Goal: Book appointment/travel/reservation

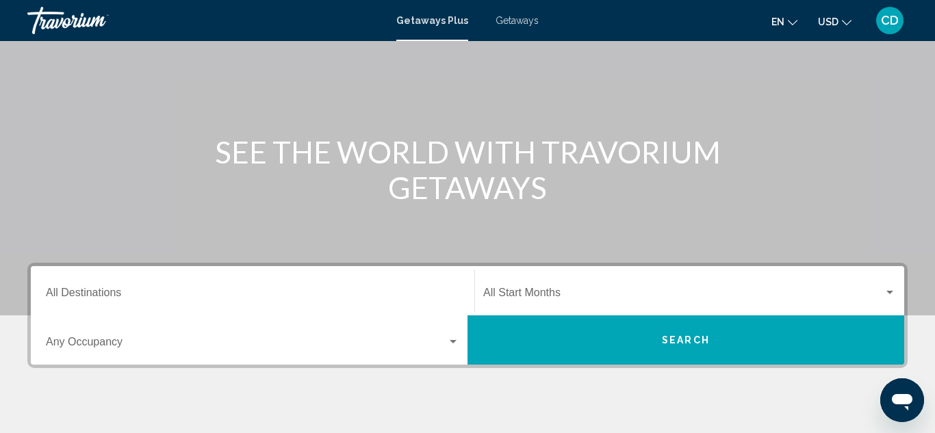
scroll to position [94, 0]
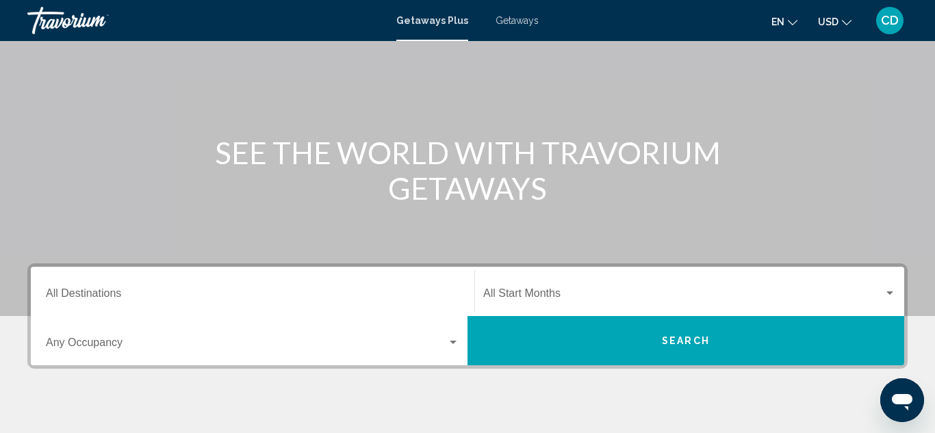
click at [455, 343] on div "Search widget" at bounding box center [453, 342] width 7 height 3
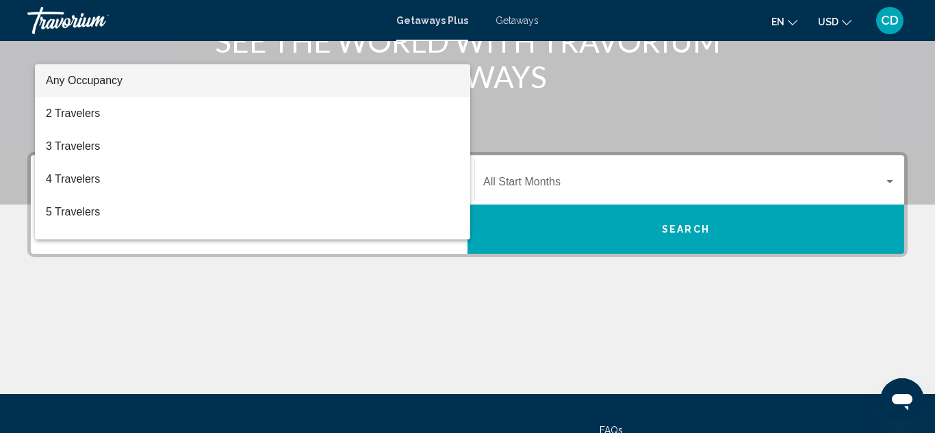
scroll to position [207, 0]
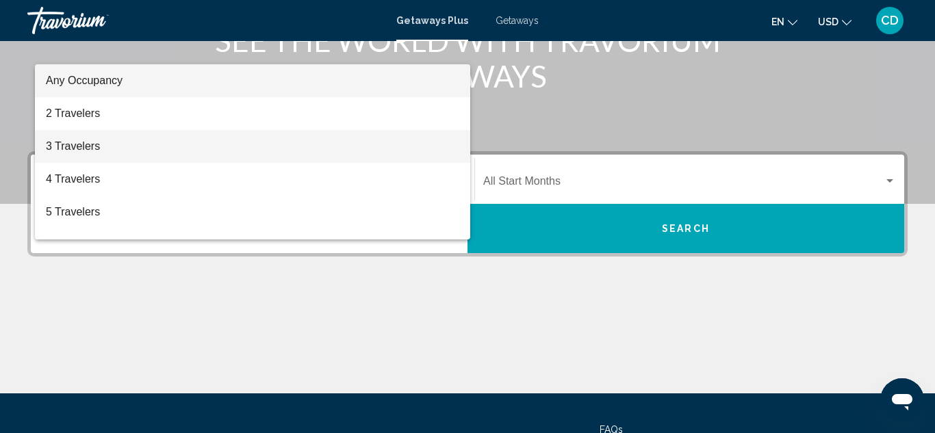
click at [70, 148] on span "3 Travelers" at bounding box center [252, 146] width 413 height 33
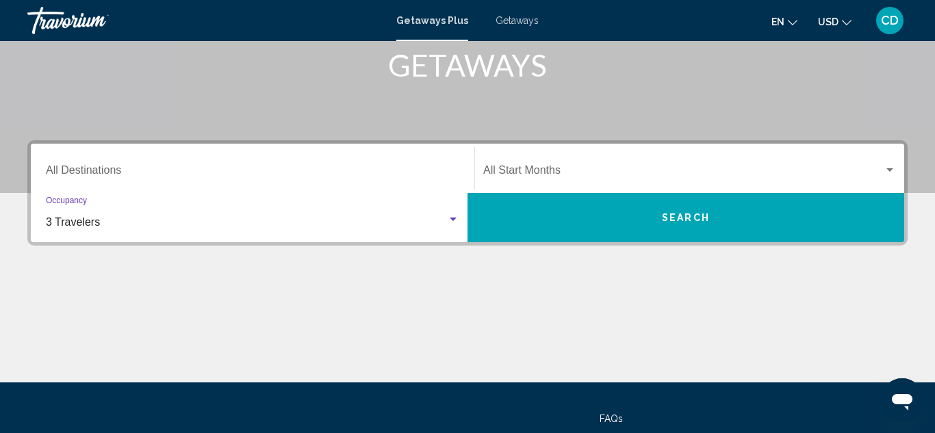
scroll to position [216, 0]
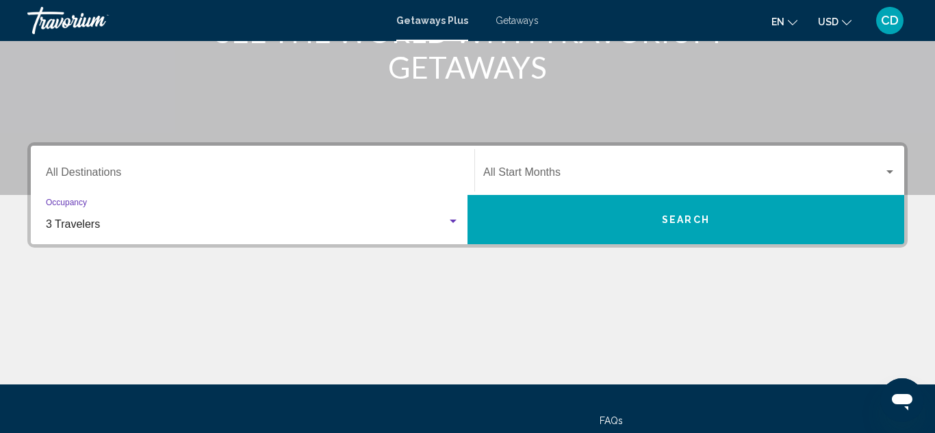
click at [687, 228] on button "Search" at bounding box center [685, 219] width 437 height 49
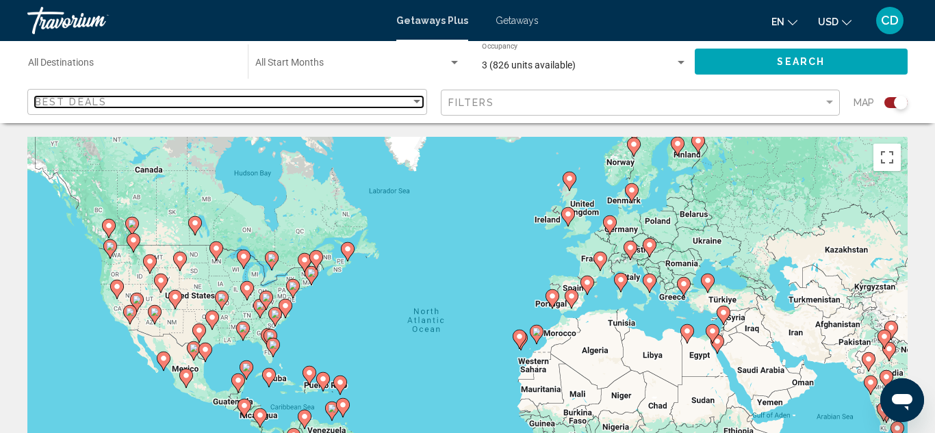
click at [416, 101] on div "Sort by" at bounding box center [416, 101] width 7 height 3
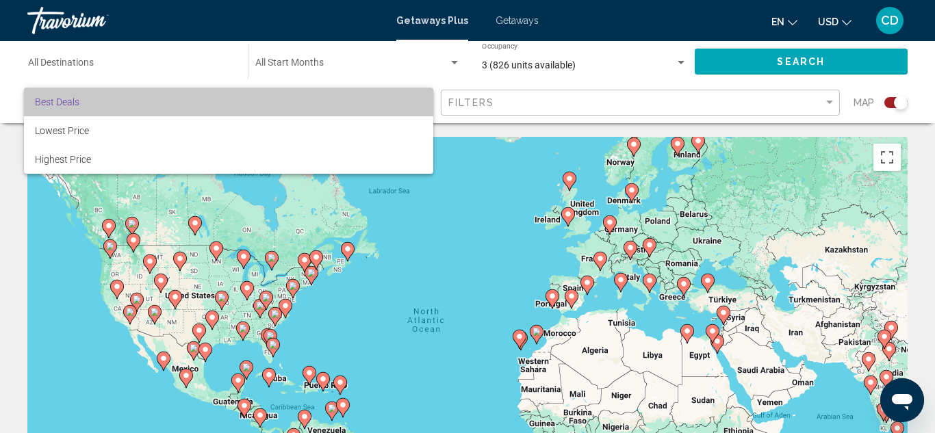
click at [61, 107] on span "Best Deals" at bounding box center [228, 102] width 387 height 29
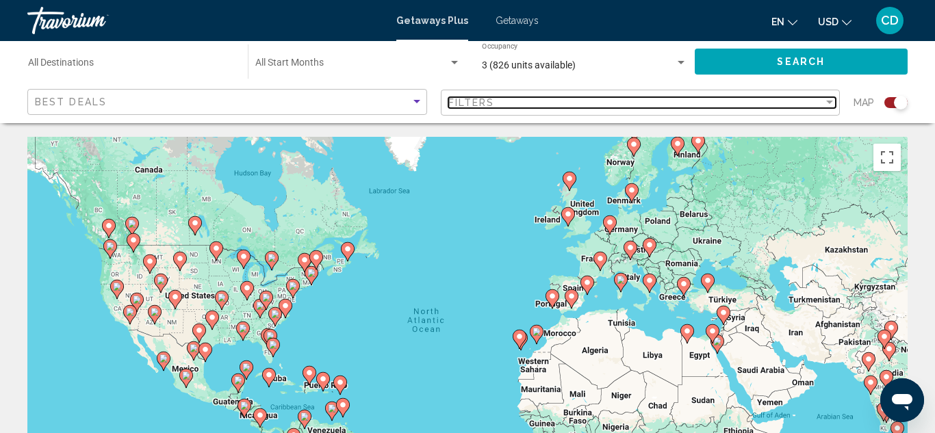
click at [829, 103] on div "Filter" at bounding box center [829, 102] width 7 height 3
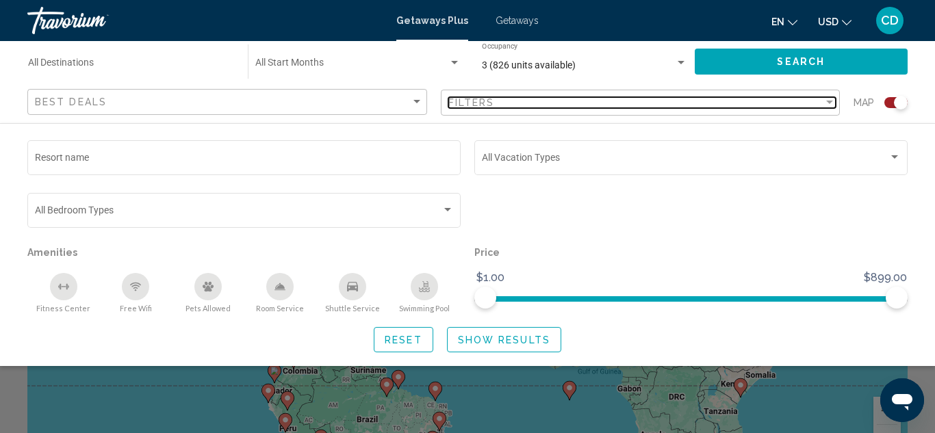
scroll to position [79, 0]
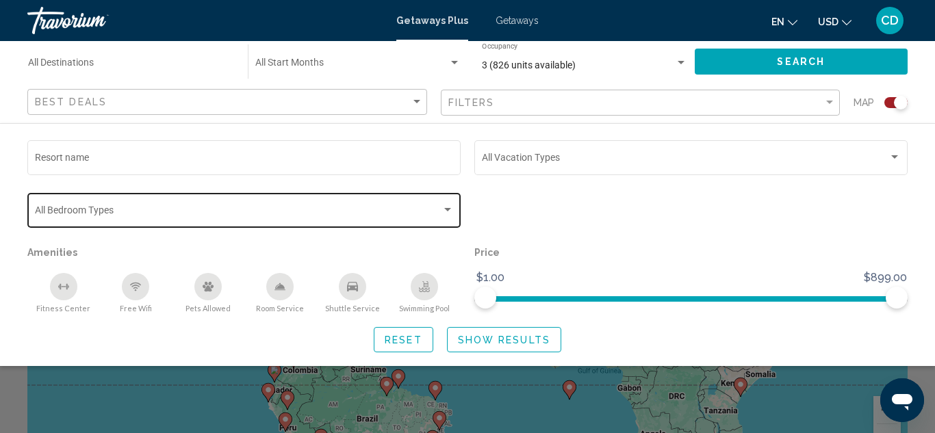
click at [446, 214] on div "Search widget" at bounding box center [447, 210] width 12 height 11
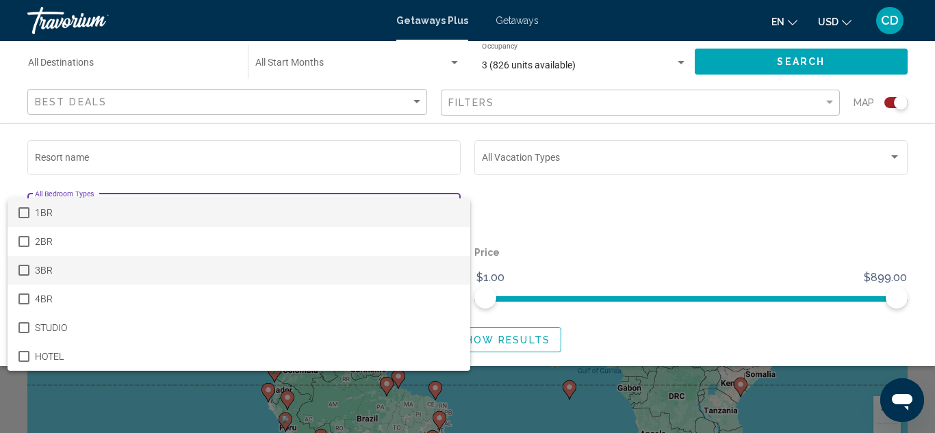
click at [24, 270] on mat-pseudo-checkbox at bounding box center [23, 270] width 11 height 11
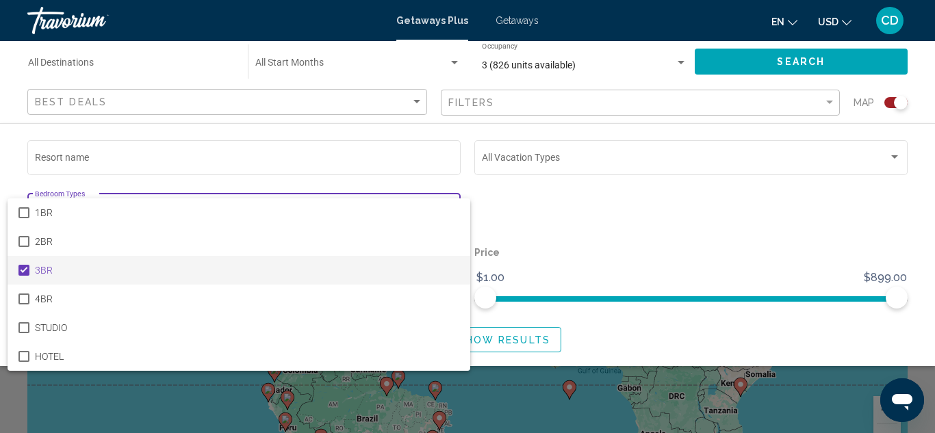
click at [103, 155] on div at bounding box center [467, 216] width 935 height 433
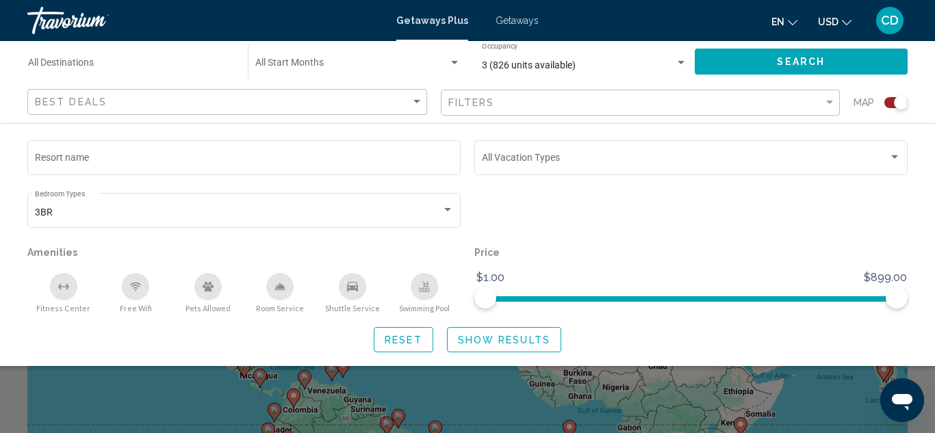
scroll to position [39, 0]
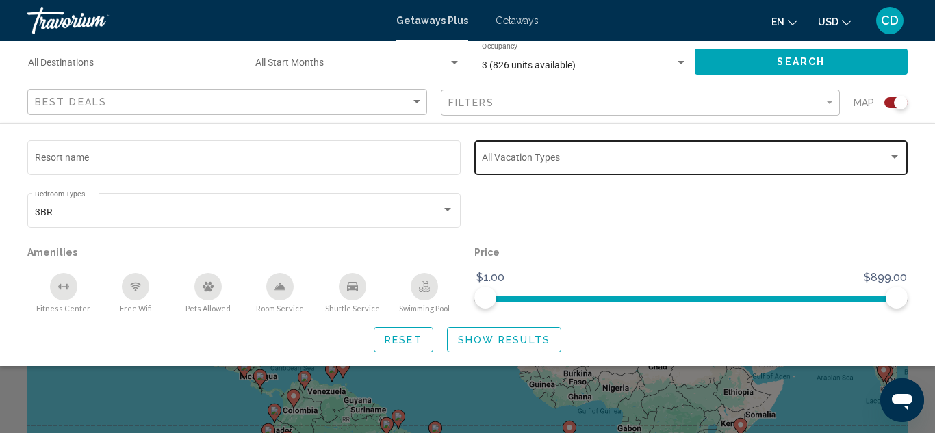
click at [898, 164] on div "Search widget" at bounding box center [691, 160] width 419 height 11
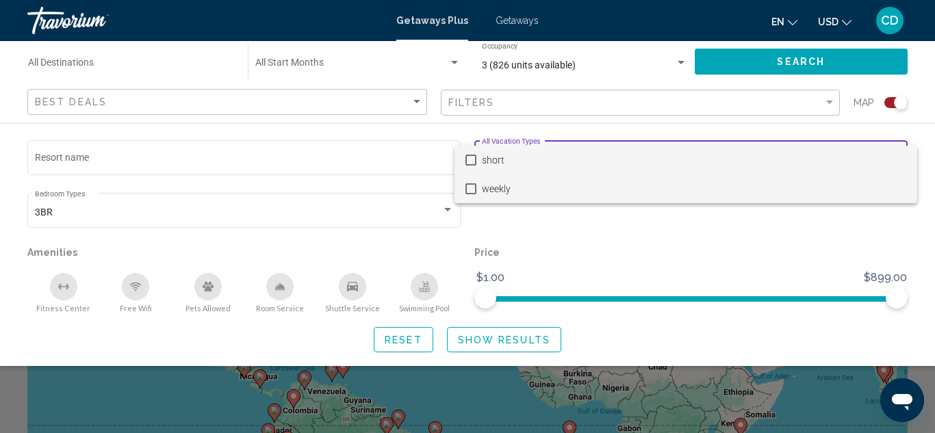
click at [477, 194] on mat-option "weekly" at bounding box center [685, 188] width 463 height 29
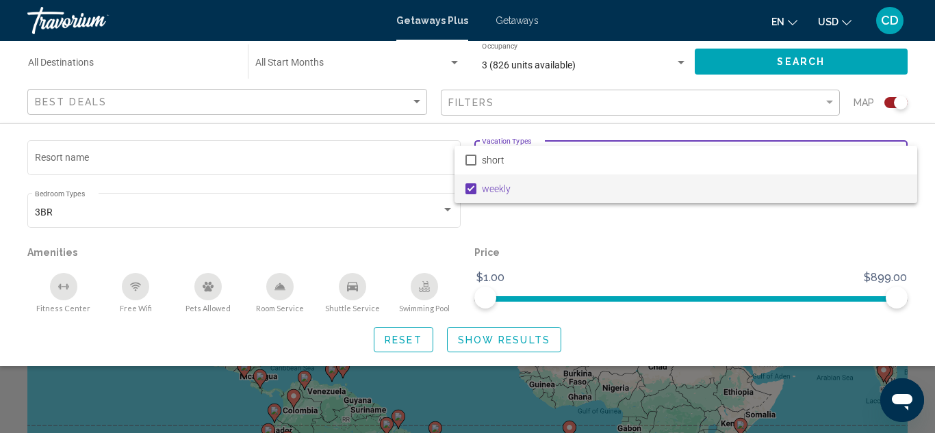
click at [833, 99] on div at bounding box center [467, 216] width 935 height 433
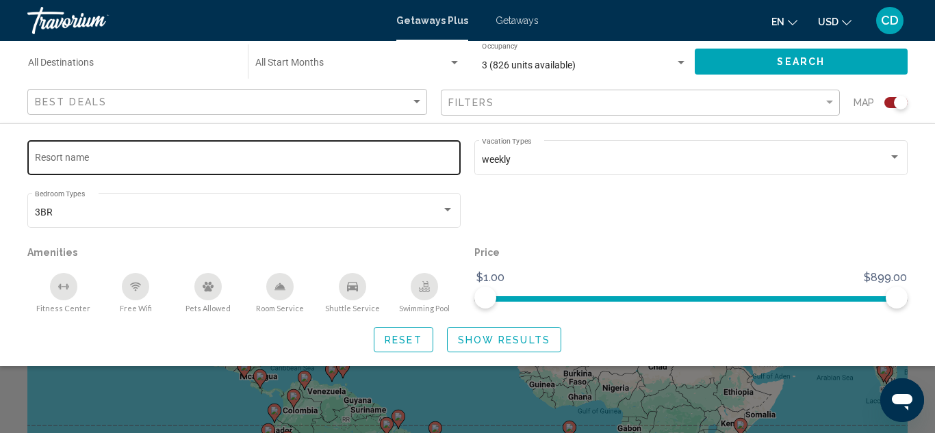
click at [122, 158] on input "Resort name" at bounding box center [244, 160] width 419 height 11
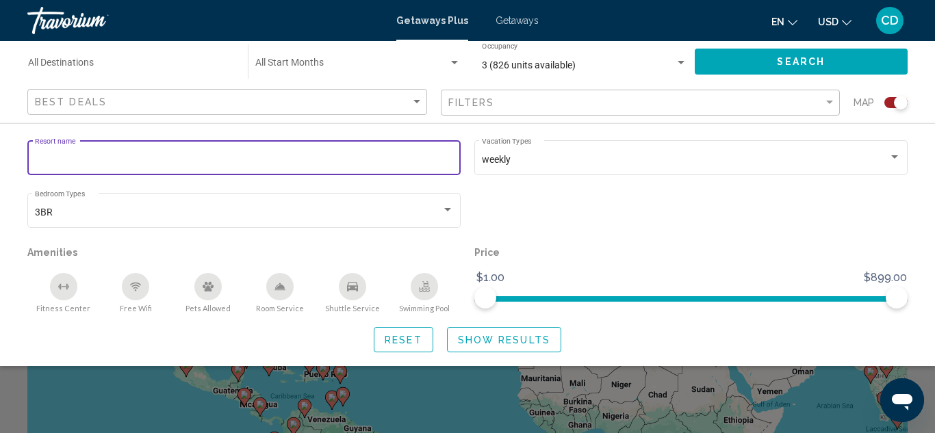
scroll to position [38, 0]
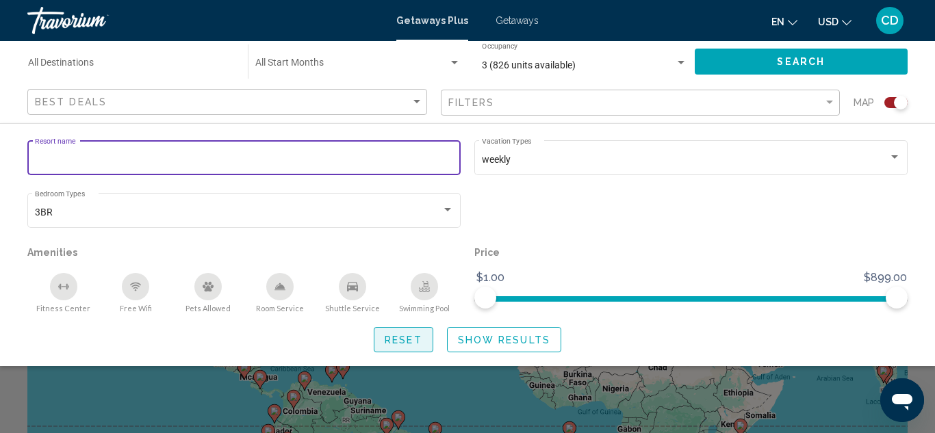
click at [405, 349] on button "Reset" at bounding box center [404, 339] width 60 height 25
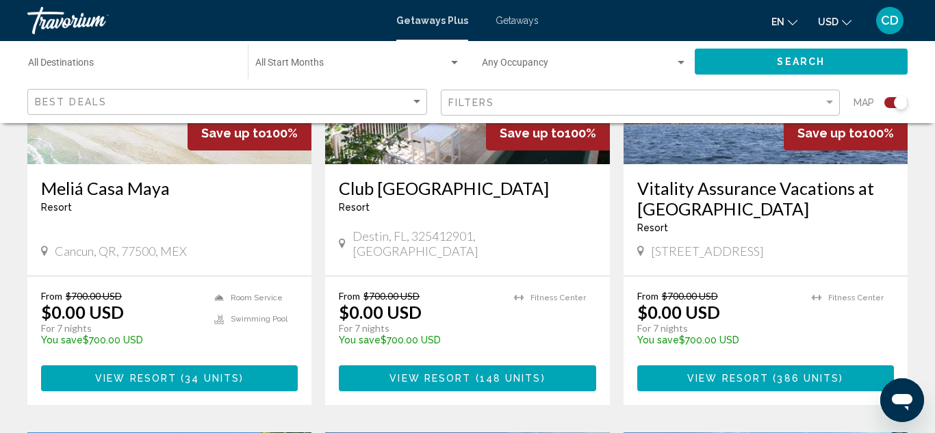
scroll to position [1147, 0]
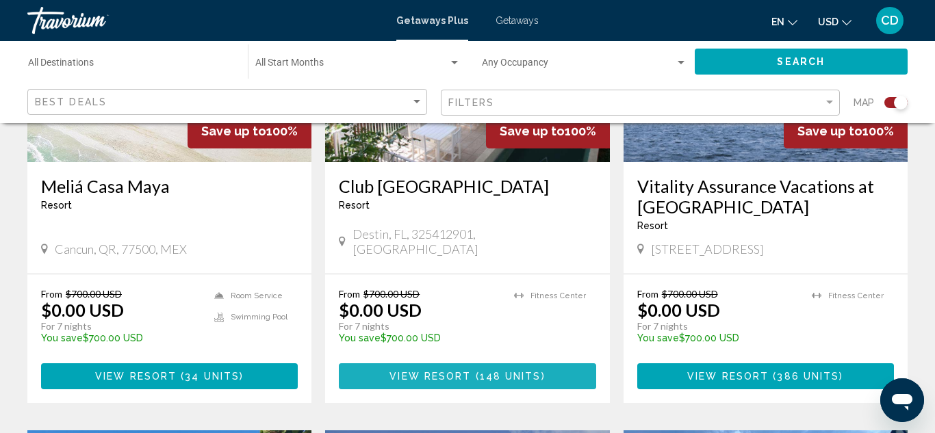
click at [446, 372] on span "View Resort" at bounding box center [429, 377] width 81 height 11
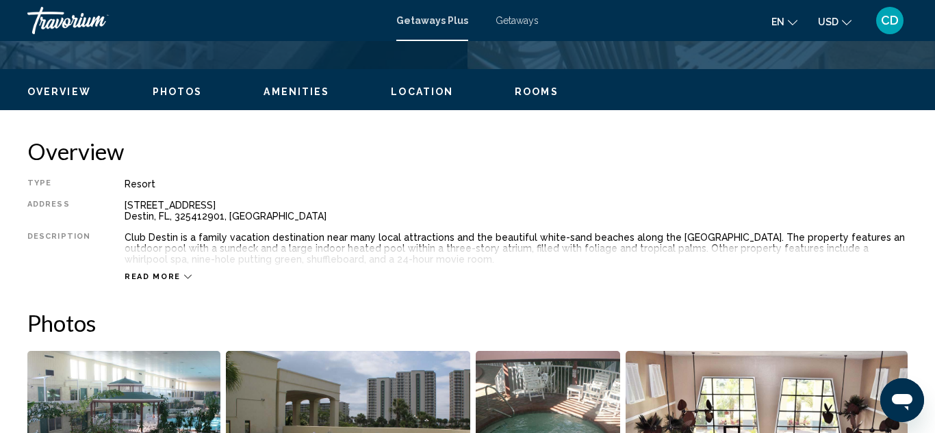
scroll to position [623, 0]
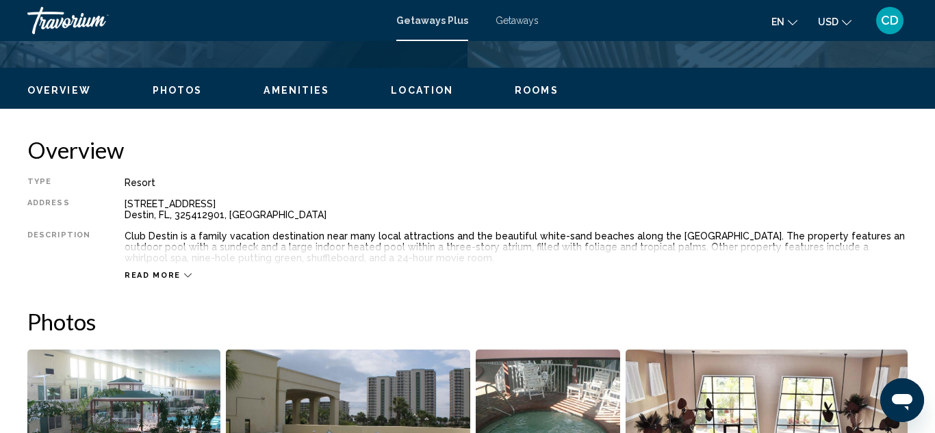
click at [184, 277] on icon "Main content" at bounding box center [188, 276] width 8 height 4
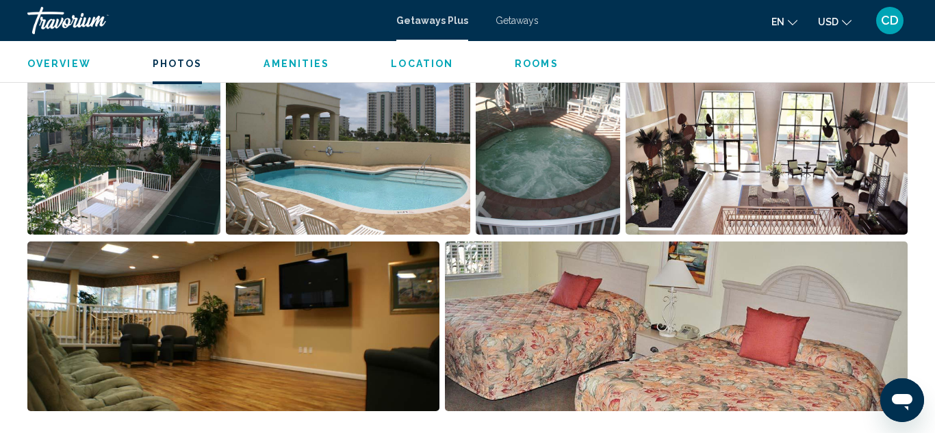
scroll to position [912, 0]
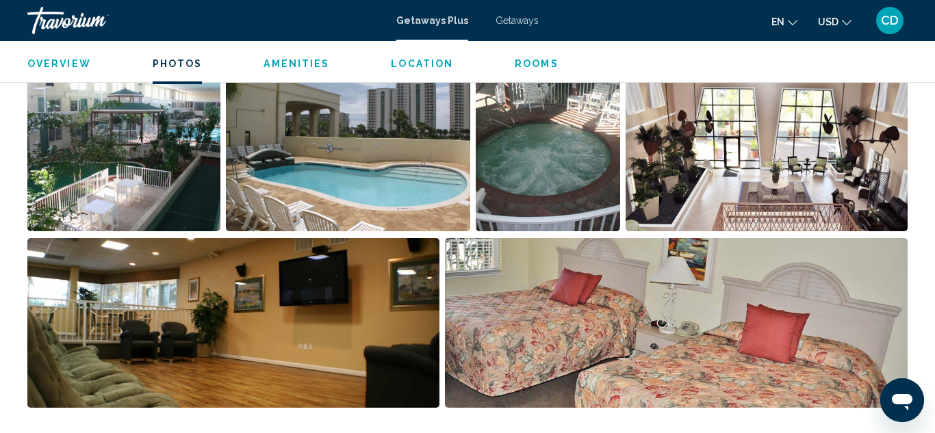
click at [820, 356] on img "Open full-screen image slider" at bounding box center [676, 323] width 463 height 170
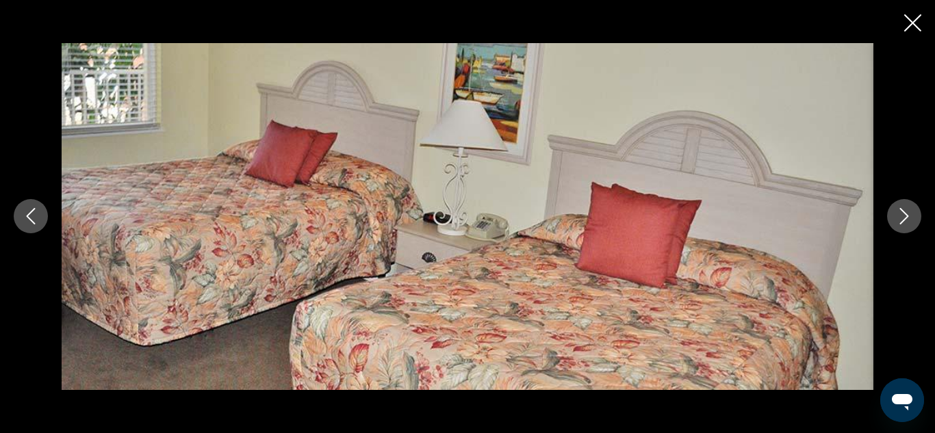
scroll to position [998, 0]
click at [36, 228] on button "Previous image" at bounding box center [31, 216] width 34 height 34
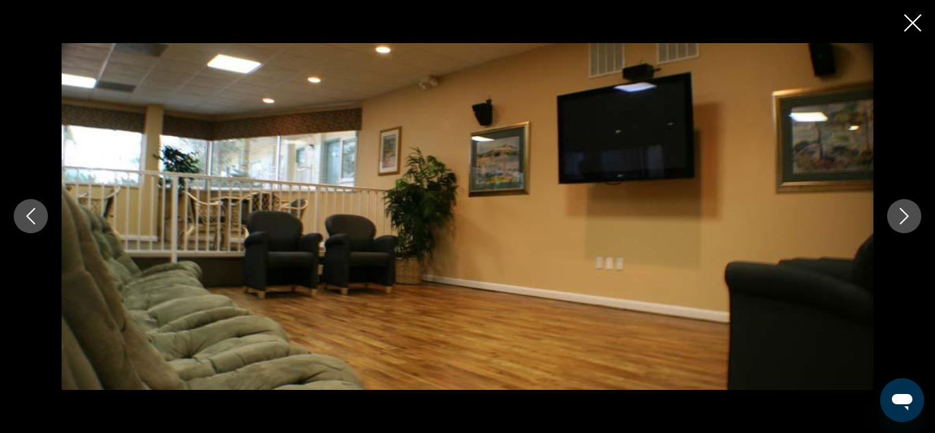
scroll to position [1536, 0]
click at [909, 224] on icon "Next image" at bounding box center [904, 216] width 16 height 16
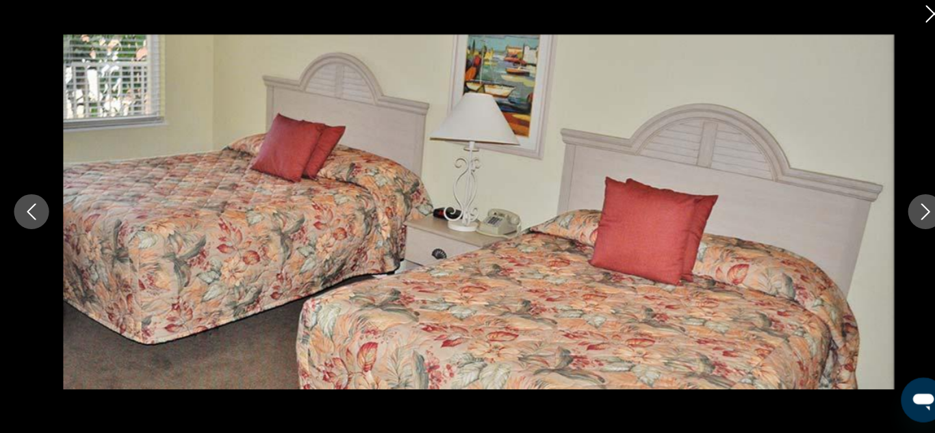
scroll to position [1703, 0]
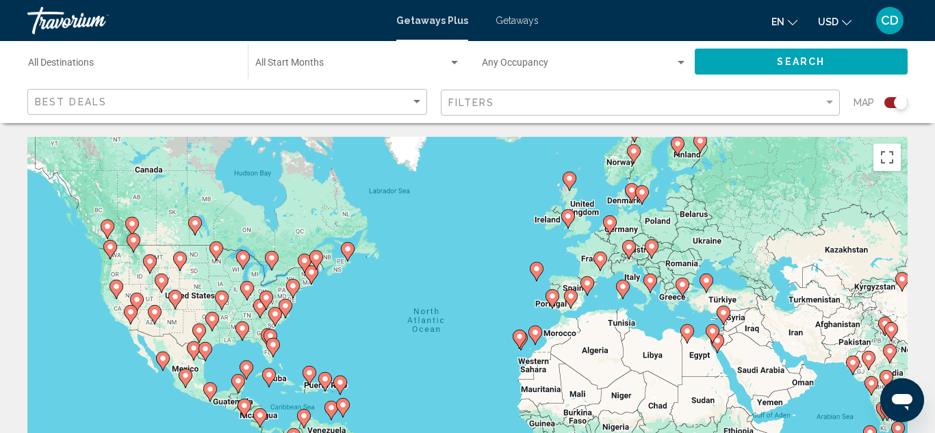
click at [68, 64] on input "Destination All Destinations" at bounding box center [131, 65] width 206 height 11
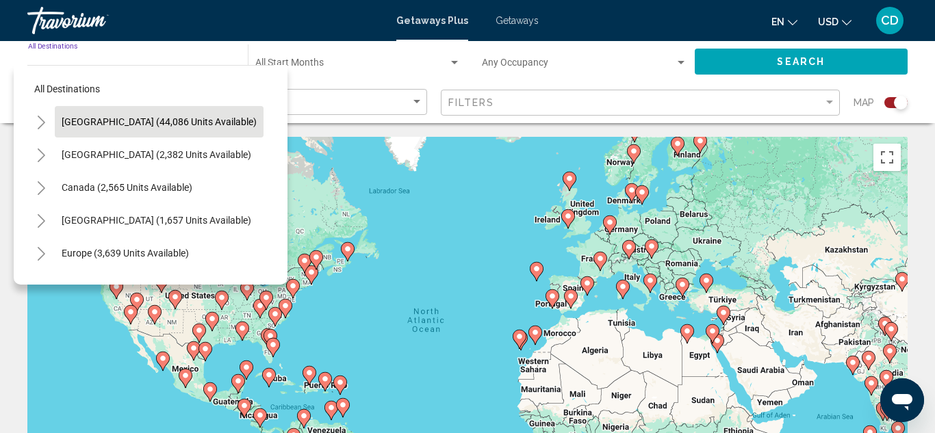
click at [77, 125] on span "[GEOGRAPHIC_DATA] (44,086 units available)" at bounding box center [159, 121] width 195 height 11
type input "**********"
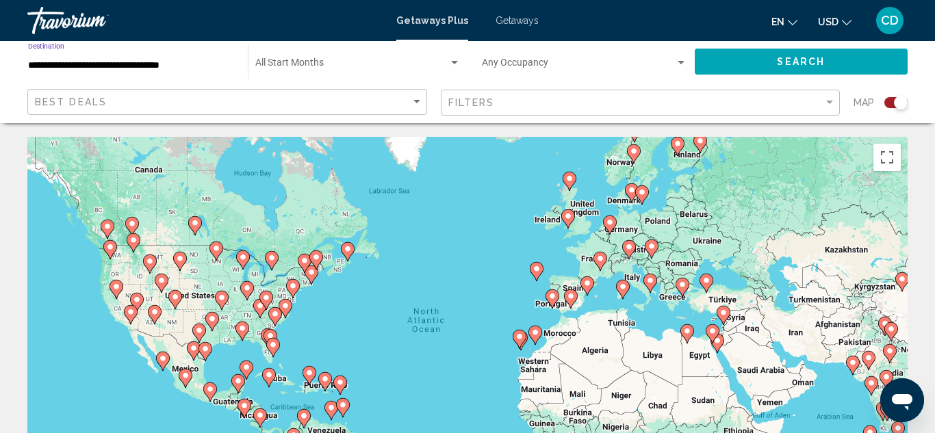
click at [681, 62] on div "Search widget" at bounding box center [680, 62] width 7 height 3
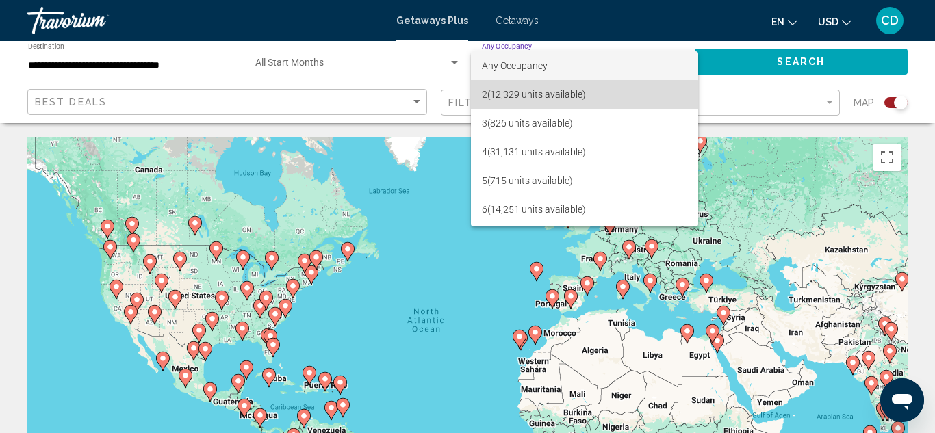
click at [517, 97] on span "2 (12,329 units available)" at bounding box center [585, 94] width 206 height 29
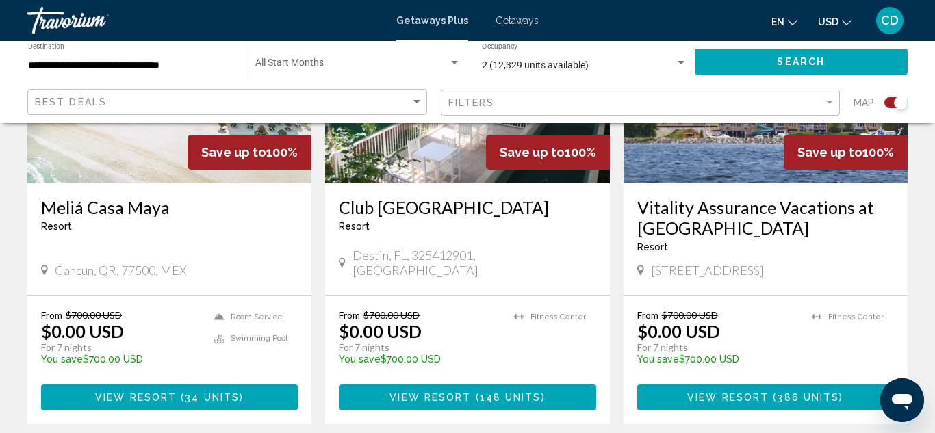
scroll to position [1129, 0]
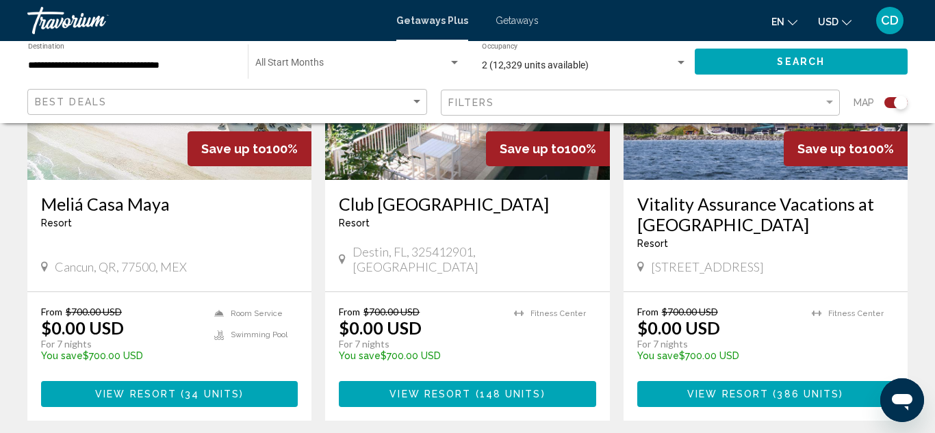
click at [391, 317] on p "$0.00 USD" at bounding box center [380, 327] width 83 height 21
click at [443, 196] on h3 "Club [GEOGRAPHIC_DATA]" at bounding box center [467, 204] width 257 height 21
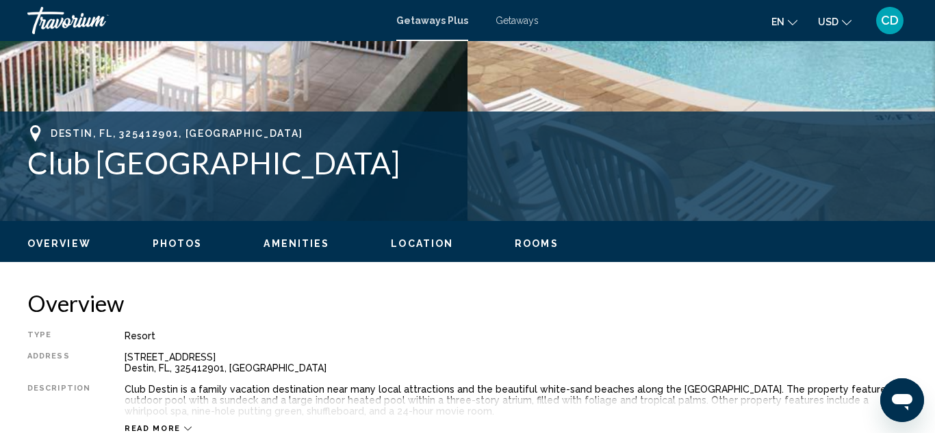
scroll to position [468, 0]
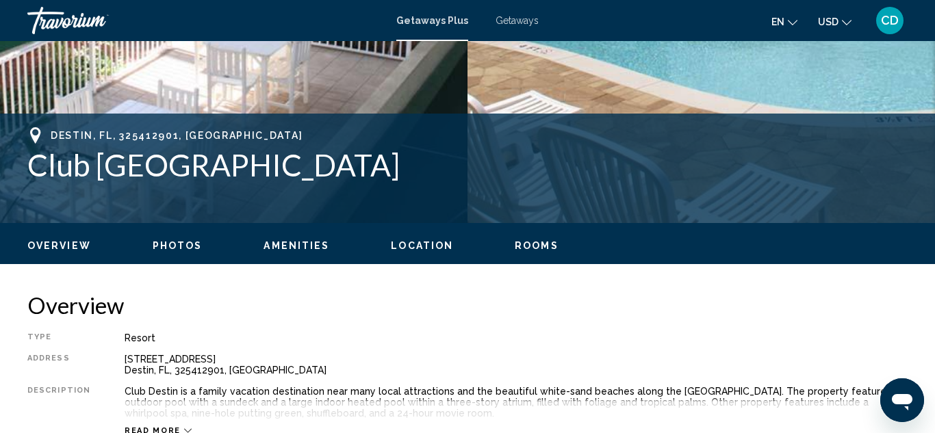
click at [864, 340] on div "Resort" at bounding box center [516, 338] width 783 height 11
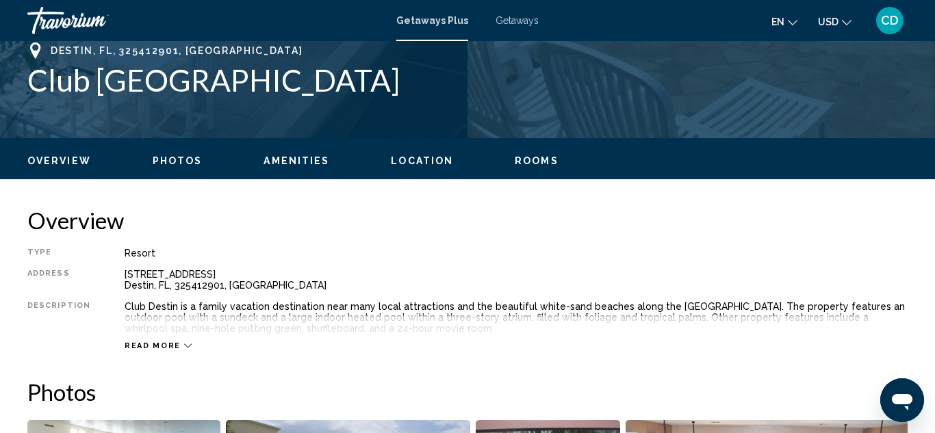
scroll to position [554, 0]
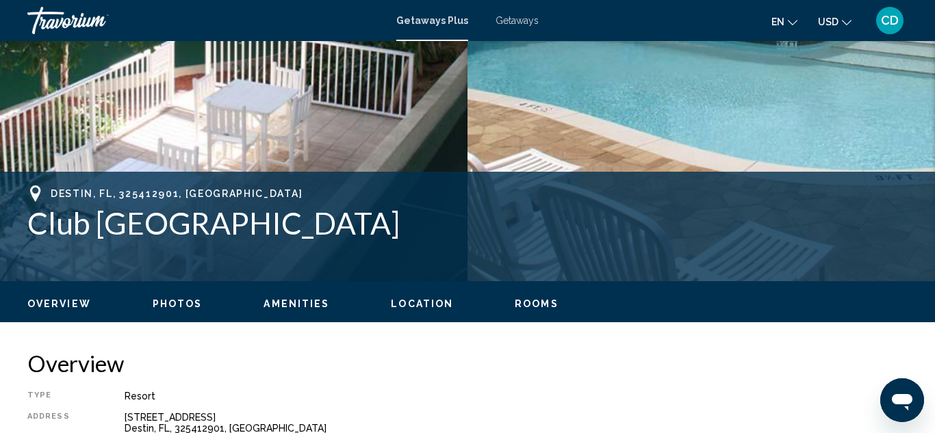
scroll to position [404, 0]
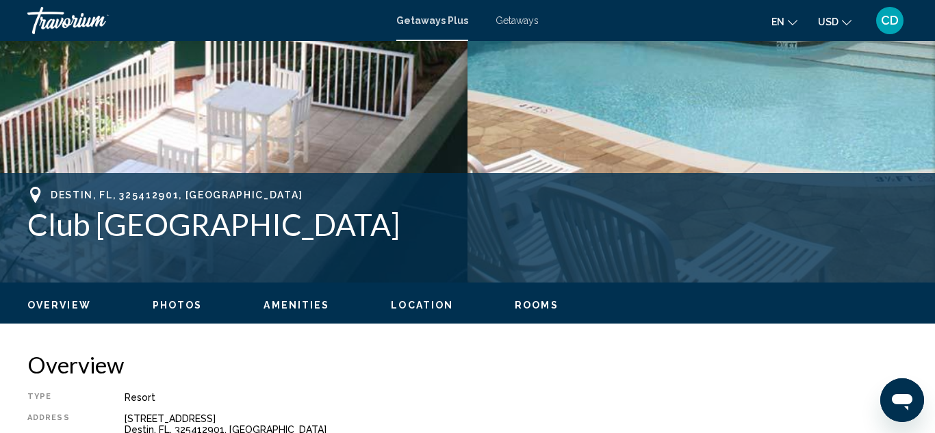
click at [287, 304] on span "Amenities" at bounding box center [296, 305] width 66 height 11
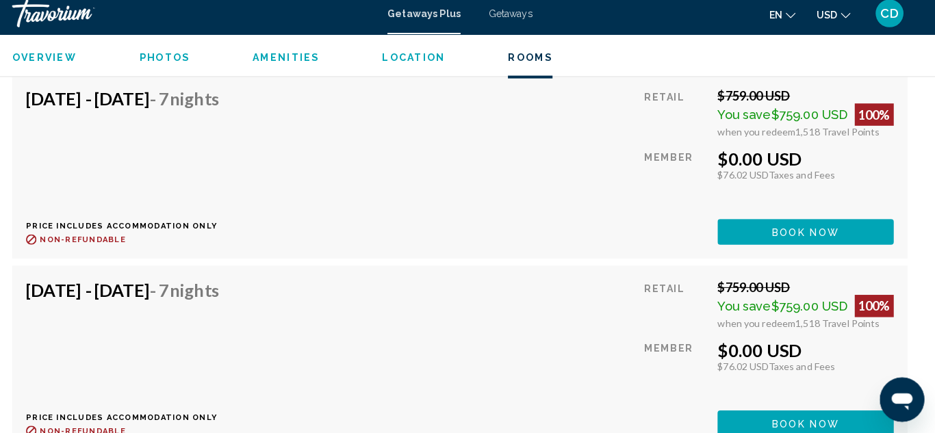
scroll to position [6430, 0]
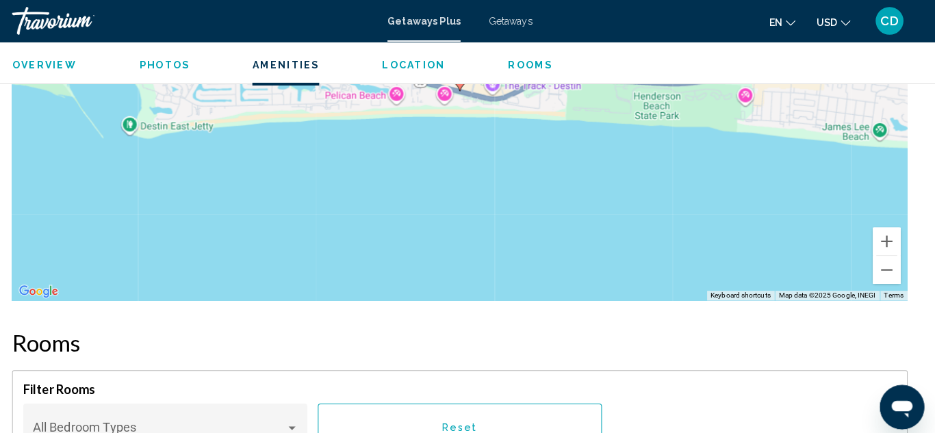
scroll to position [0, 0]
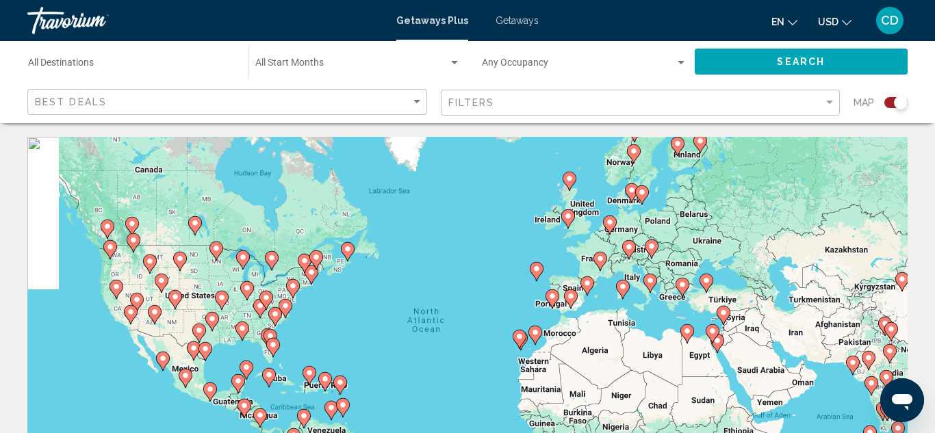
click at [830, 296] on div "To activate drag with keyboard, press Alt + Enter. Once in keyboard drag state,…" at bounding box center [467, 342] width 880 height 411
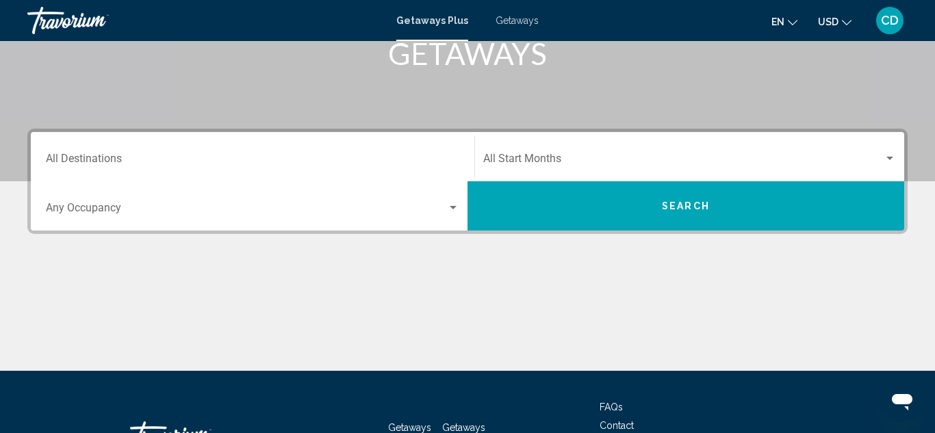
scroll to position [230, 0]
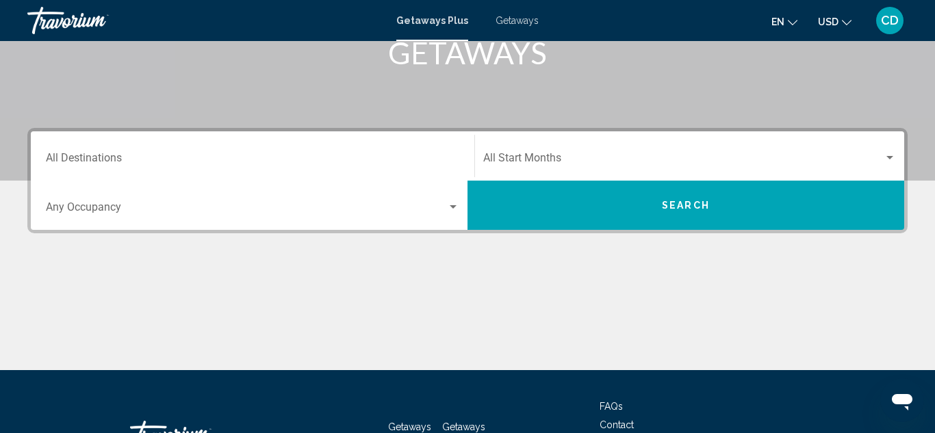
click at [0, 227] on div "Destination All Destinations Start Month All Start Months Occupancy Any Occupan…" at bounding box center [467, 249] width 935 height 242
